Goal: Transaction & Acquisition: Purchase product/service

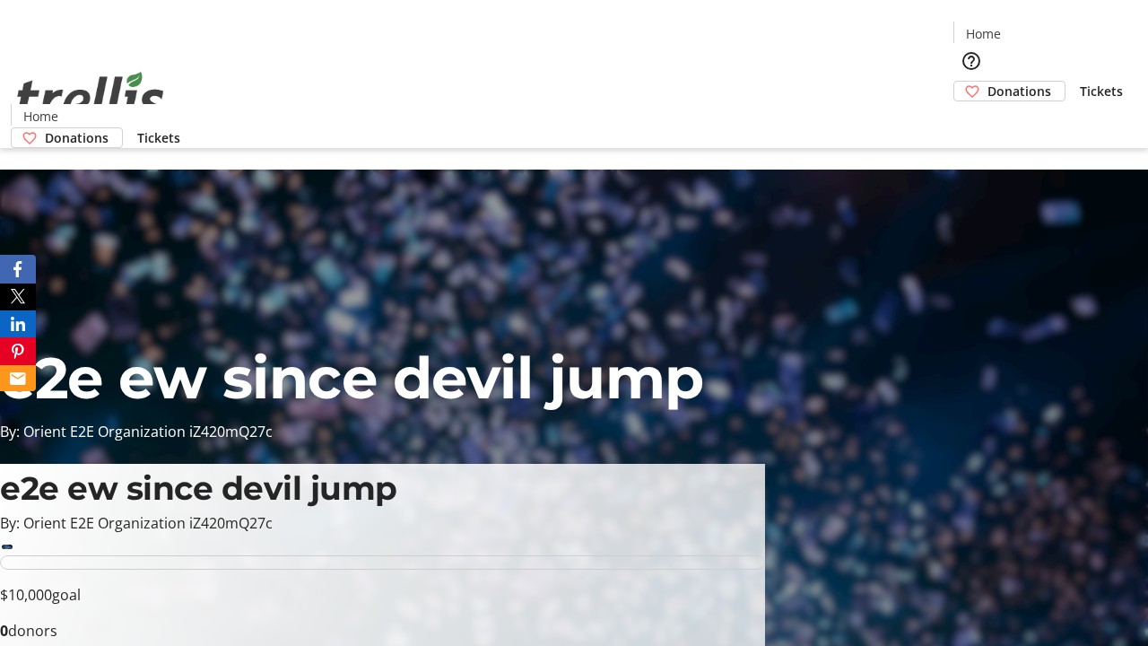
click at [988, 82] on span "Donations" at bounding box center [1020, 91] width 64 height 19
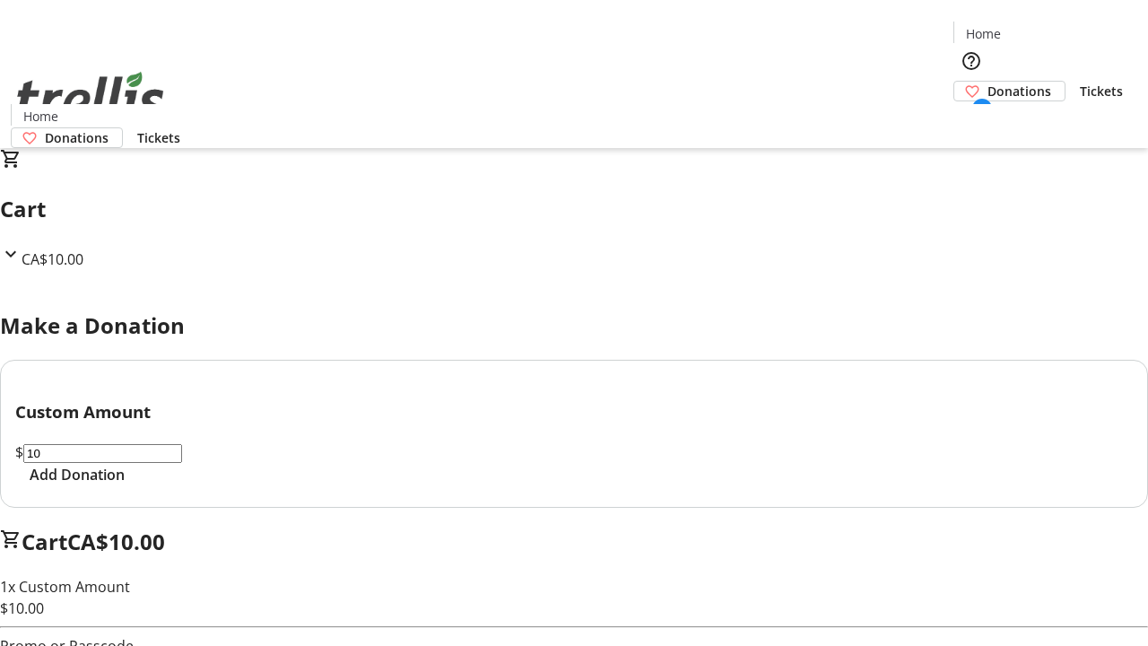
select select "CA"
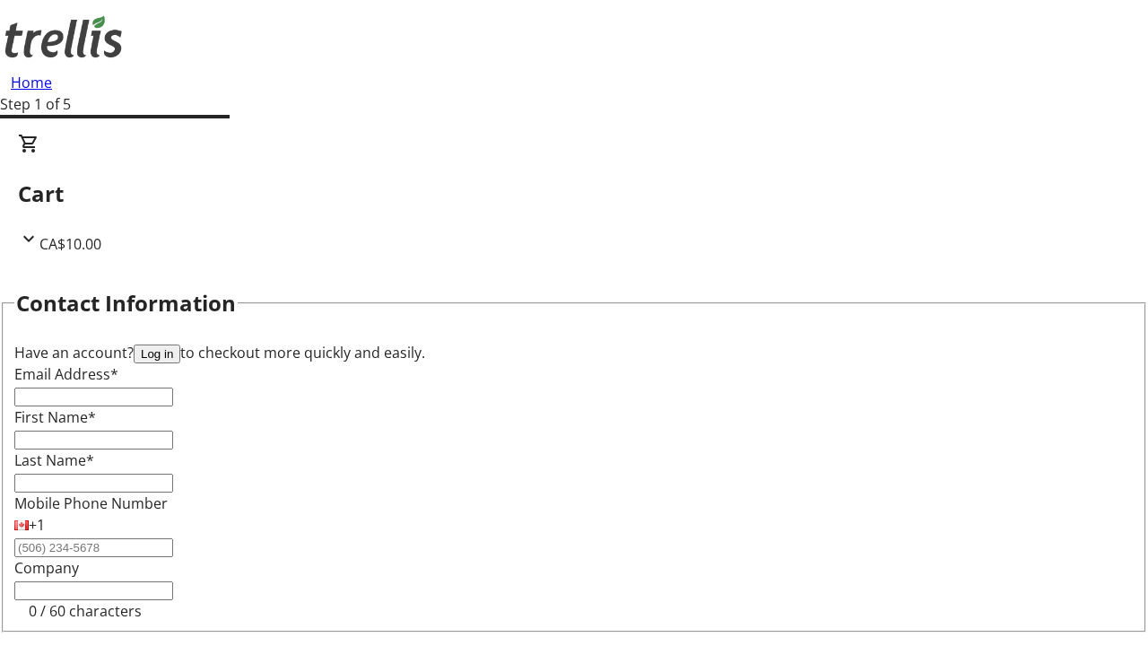
click at [180, 344] on button "Log in" at bounding box center [157, 353] width 47 height 19
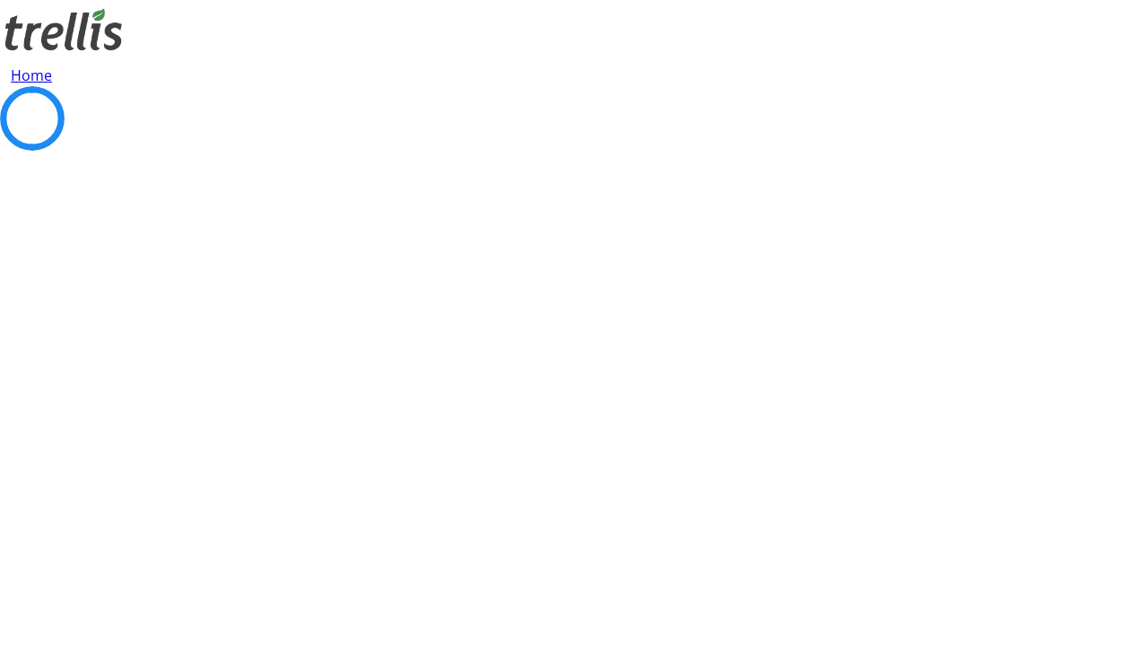
select select "BC"
select select "CA"
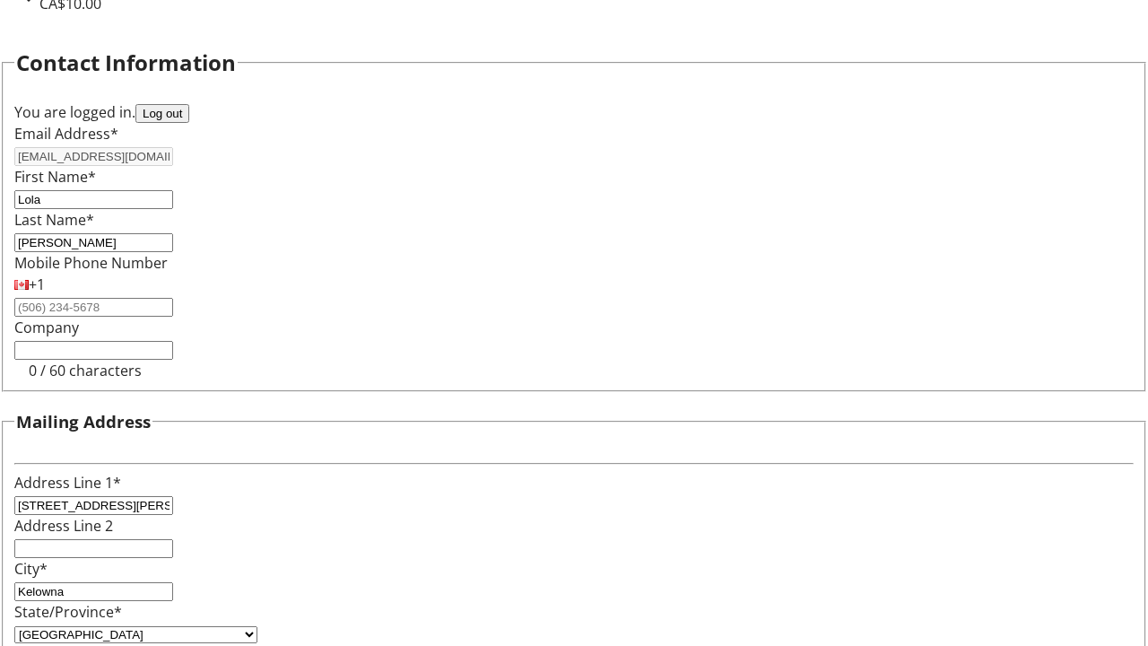
scroll to position [240, 0]
select select "BC"
select select "CA"
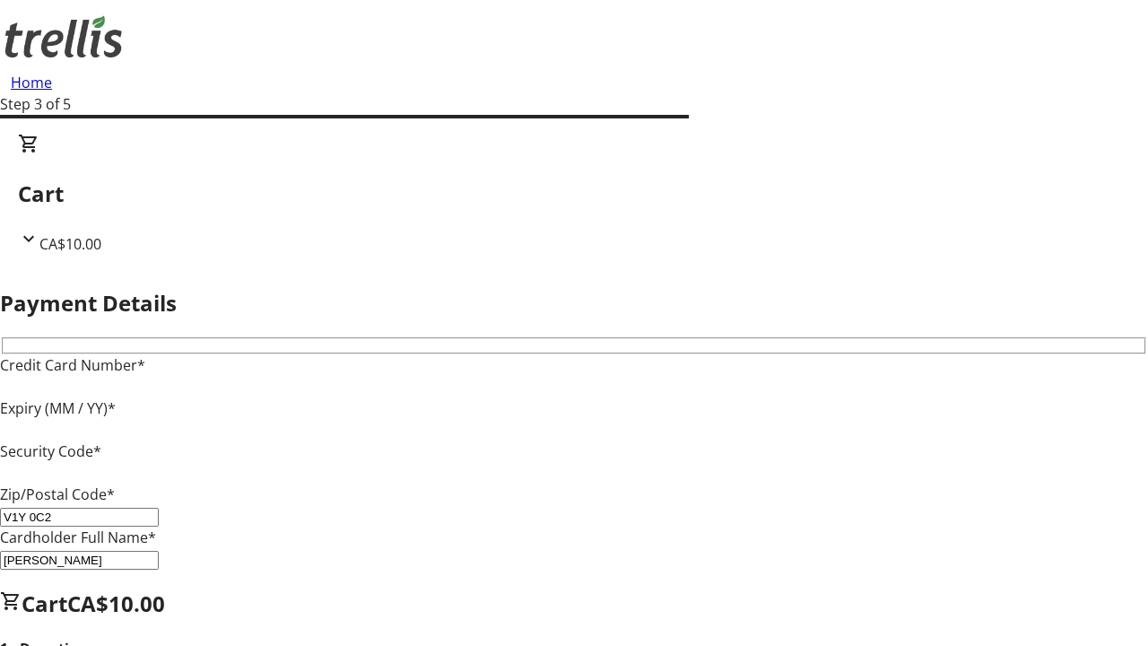
type input "V1Y 0C2"
